Goal: Find specific fact: Find specific fact

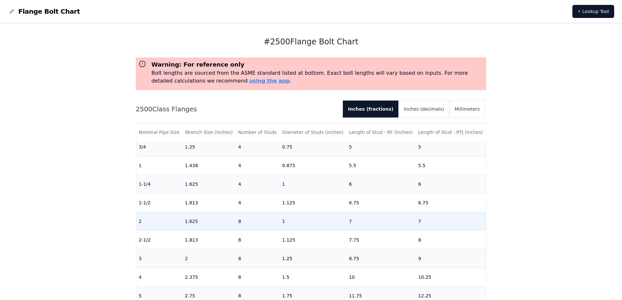
scroll to position [33, 0]
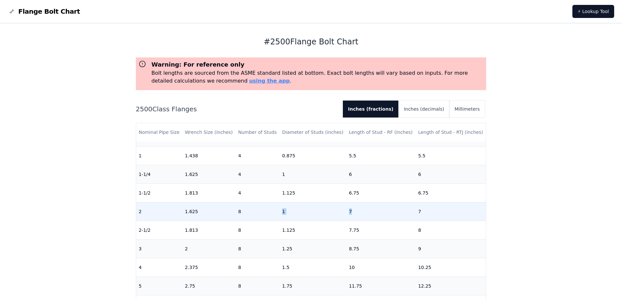
drag, startPoint x: 357, startPoint y: 210, endPoint x: 271, endPoint y: 213, distance: 86.0
click at [271, 213] on tr "2 1.625 8 1 7 7" at bounding box center [311, 211] width 350 height 19
click at [270, 213] on td "8" at bounding box center [258, 211] width 44 height 19
drag, startPoint x: 270, startPoint y: 213, endPoint x: 357, endPoint y: 214, distance: 86.6
click at [357, 214] on tr "2 1.625 8 1 7 7" at bounding box center [311, 211] width 350 height 19
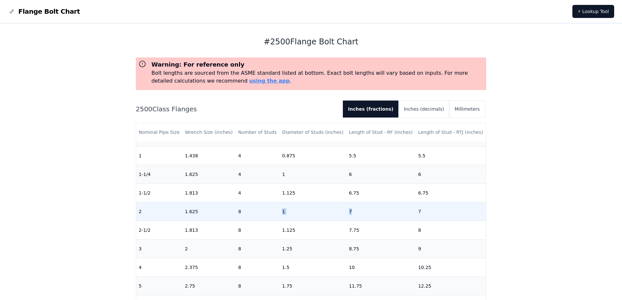
click at [357, 214] on td "7" at bounding box center [381, 211] width 69 height 19
drag, startPoint x: 357, startPoint y: 207, endPoint x: 276, endPoint y: 212, distance: 80.8
click at [276, 212] on tr "2 1.625 8 1 7 7" at bounding box center [311, 211] width 350 height 19
click at [276, 212] on td "8" at bounding box center [258, 211] width 44 height 19
drag, startPoint x: 278, startPoint y: 208, endPoint x: 373, endPoint y: 211, distance: 94.8
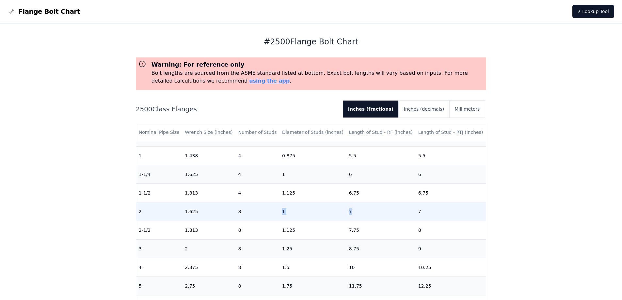
click at [373, 211] on tr "2 1.625 8 1 7 7" at bounding box center [311, 211] width 350 height 19
click at [378, 209] on td "7" at bounding box center [381, 211] width 69 height 19
drag, startPoint x: 363, startPoint y: 211, endPoint x: 275, endPoint y: 214, distance: 88.2
click at [275, 214] on tr "2 1.625 8 1 7 7" at bounding box center [311, 211] width 350 height 19
click at [275, 214] on td "8" at bounding box center [258, 211] width 44 height 19
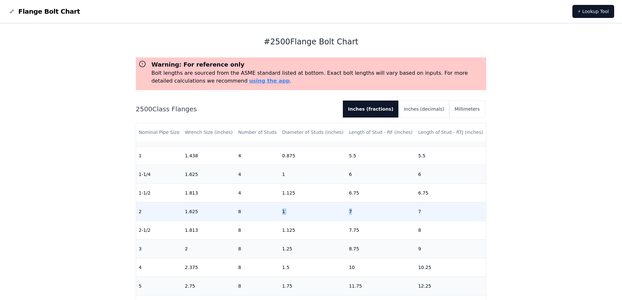
drag, startPoint x: 275, startPoint y: 214, endPoint x: 369, endPoint y: 214, distance: 93.7
click at [369, 214] on tr "2 1.625 8 1 7 7" at bounding box center [311, 211] width 350 height 19
